Goal: Use online tool/utility: Utilize a website feature to perform a specific function

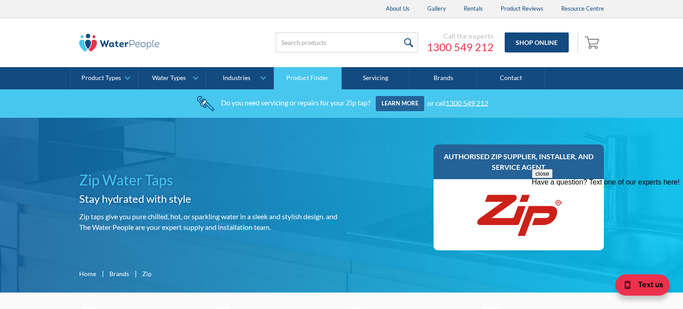
click at [315, 78] on link "Product Finder" at bounding box center [308, 78] width 68 height 22
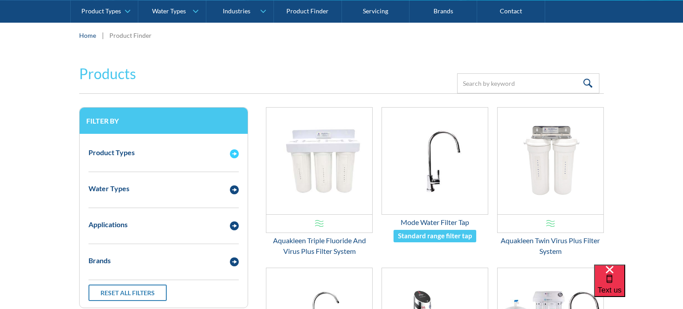
click at [237, 155] on img "Email Form 3" at bounding box center [234, 153] width 9 height 9
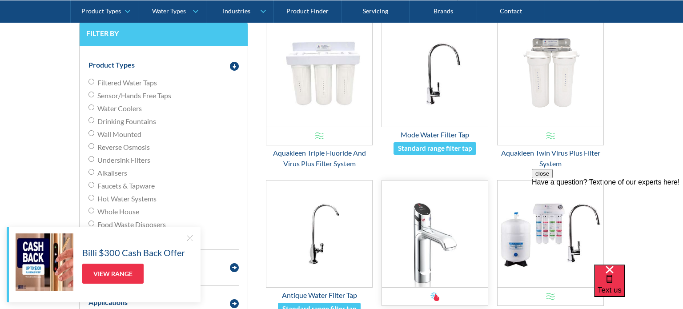
scroll to position [208, 0]
click at [152, 83] on span "Filtered Water Taps" at bounding box center [127, 83] width 60 height 11
click at [94, 83] on input "Filtered Water Taps" at bounding box center [92, 82] width 6 height 6
radio input "true"
